Goal: Information Seeking & Learning: Learn about a topic

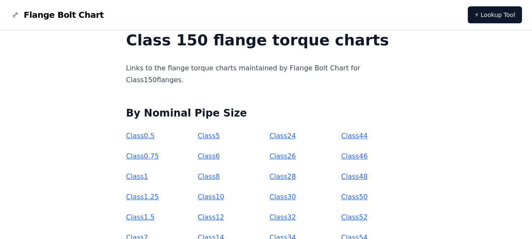
scroll to position [53, 0]
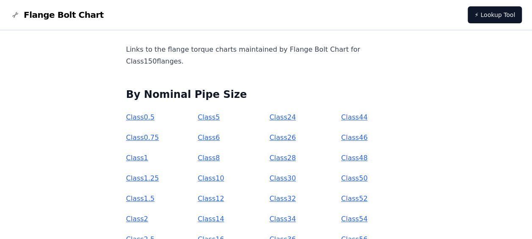
click at [148, 159] on link "Class 1" at bounding box center [137, 158] width 22 height 8
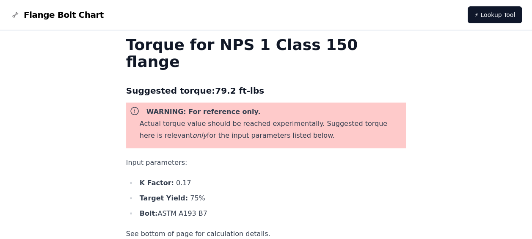
scroll to position [29, 0]
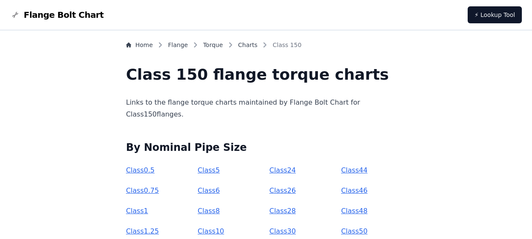
scroll to position [53, 0]
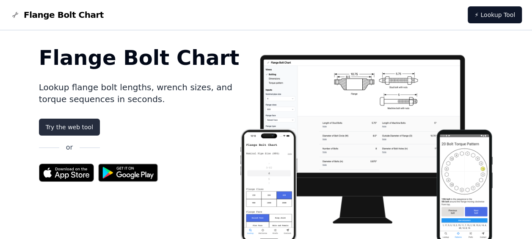
click at [71, 125] on link "Try the web tool" at bounding box center [69, 127] width 61 height 17
